Goal: Task Accomplishment & Management: Manage account settings

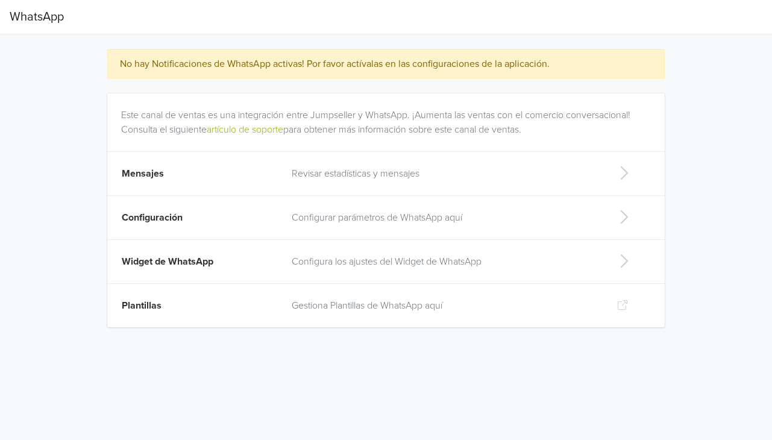
click at [243, 223] on td "Configuración" at bounding box center [195, 218] width 177 height 44
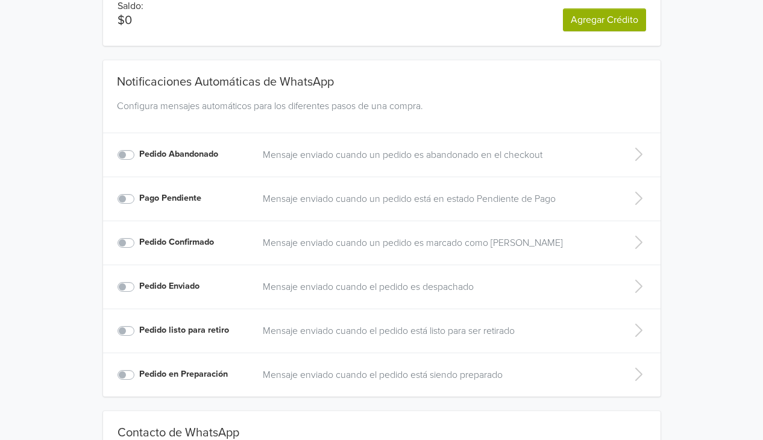
scroll to position [174, 0]
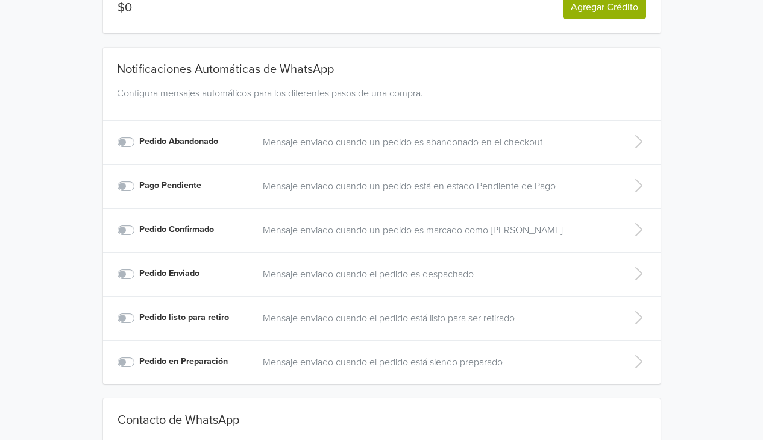
drag, startPoint x: 761, startPoint y: 287, endPoint x: 767, endPoint y: 305, distance: 19.0
click at [763, 305] on html "Configuración Crédito de la Tienda El crédito de la tienda se usa para pagar lo…" at bounding box center [381, 193] width 763 height 734
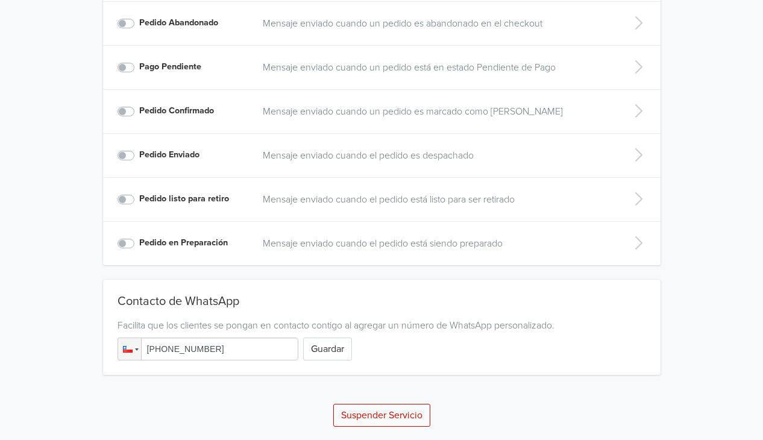
click at [370, 406] on button "Suspender Servicio" at bounding box center [381, 415] width 97 height 23
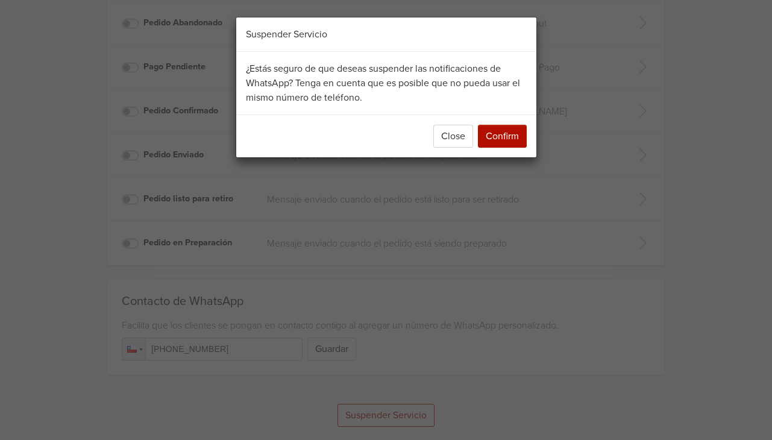
click at [516, 136] on button "Confirm" at bounding box center [502, 136] width 49 height 23
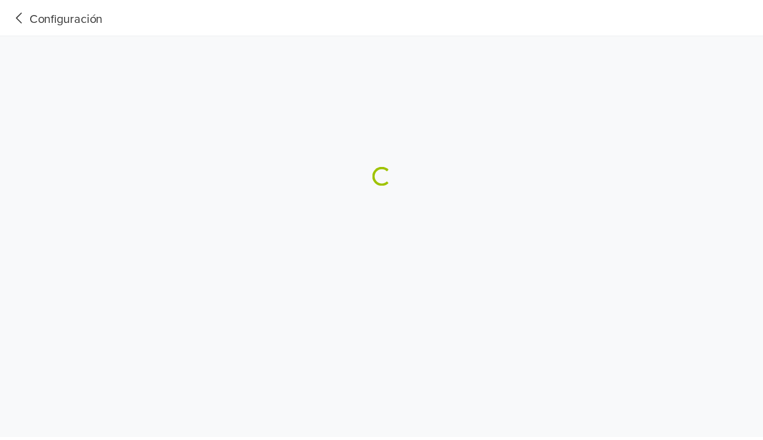
scroll to position [0, 0]
